Goal: Task Accomplishment & Management: Use online tool/utility

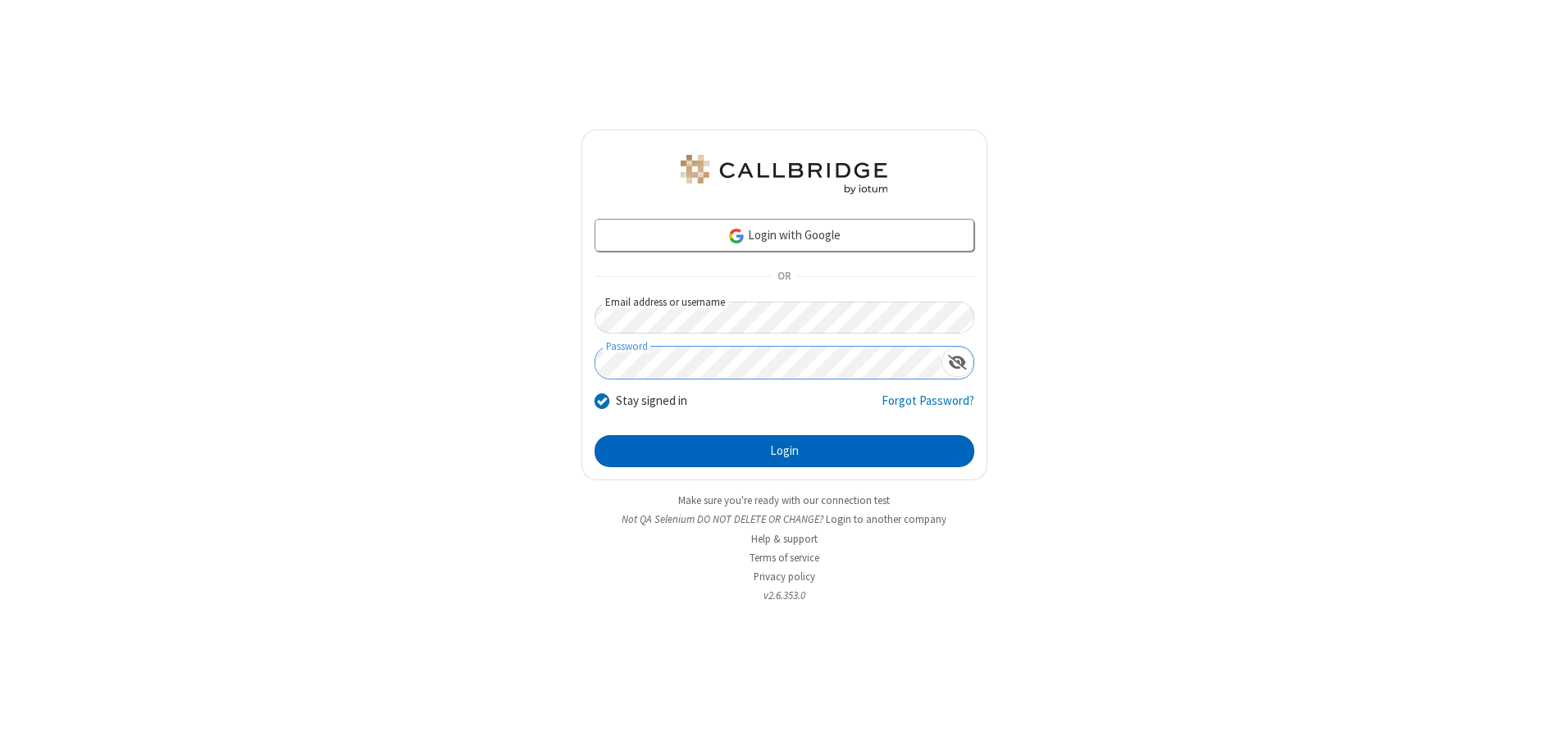
click at [784, 451] on button "Login" at bounding box center [784, 451] width 380 height 33
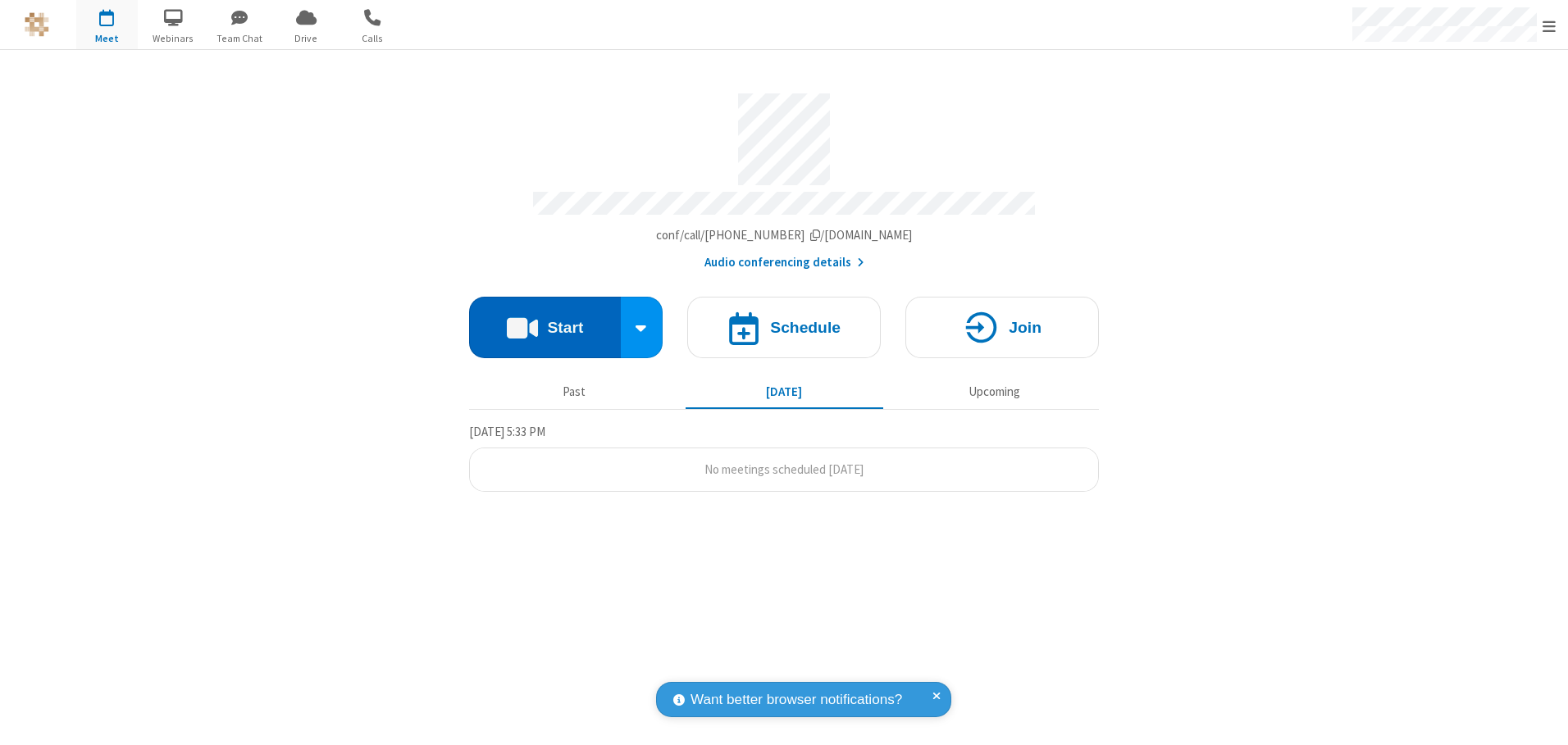
click at [544, 321] on button "Start" at bounding box center [545, 327] width 152 height 62
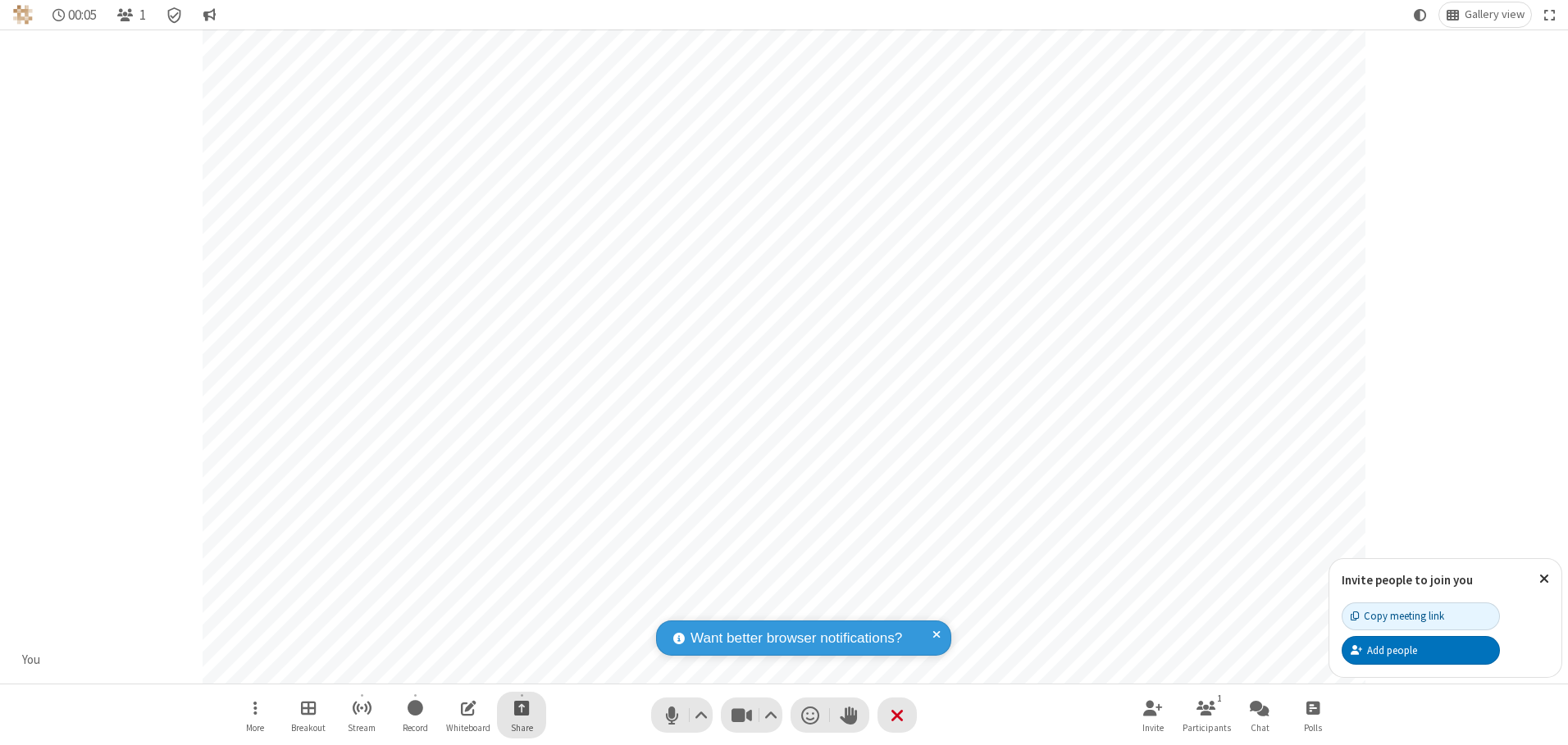
click at [522, 708] on span "Start sharing" at bounding box center [521, 708] width 15 height 21
click at [455, 668] on span "Share my screen" at bounding box center [455, 670] width 19 height 14
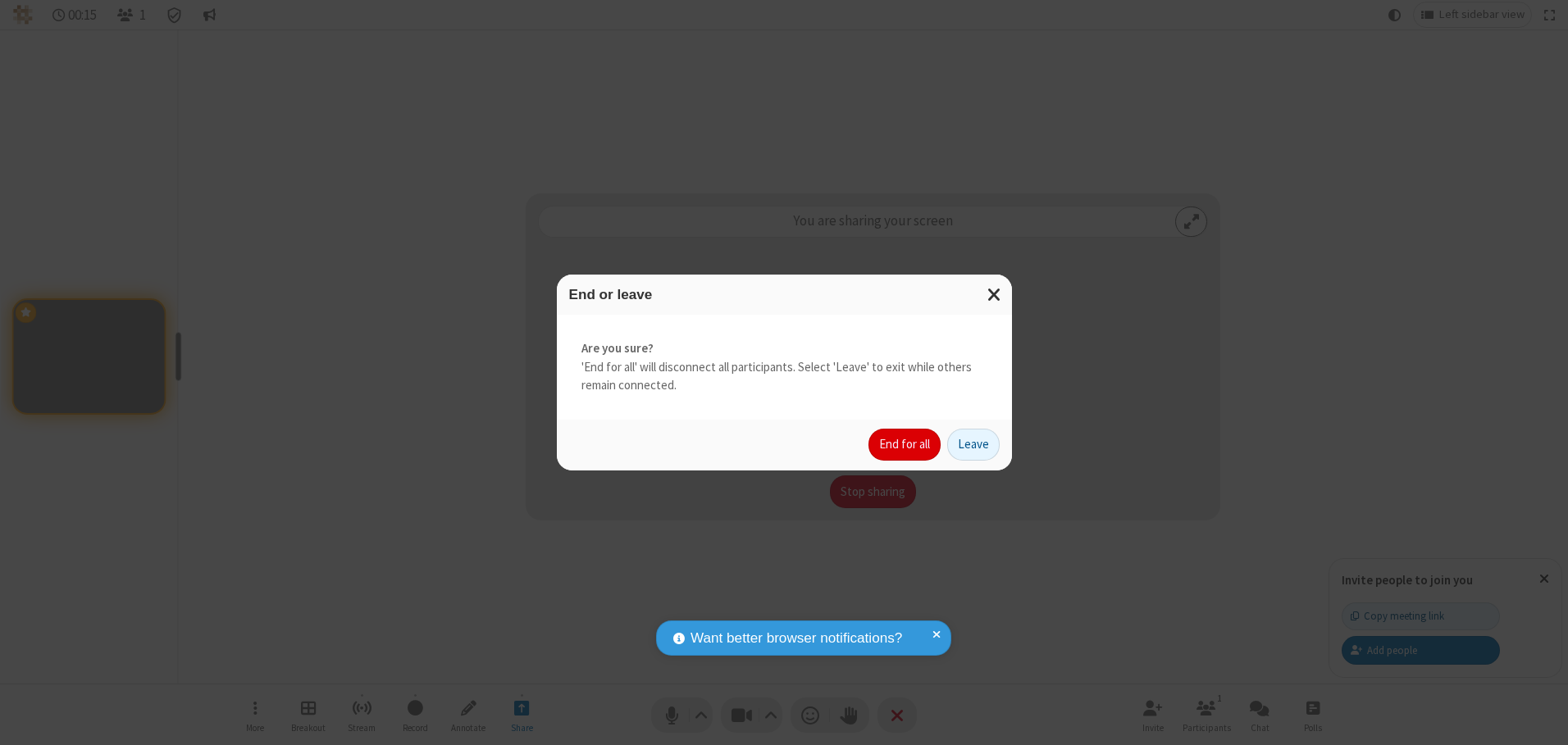
click at [906, 444] on button "End for all" at bounding box center [904, 445] width 72 height 33
